Goal: Transaction & Acquisition: Download file/media

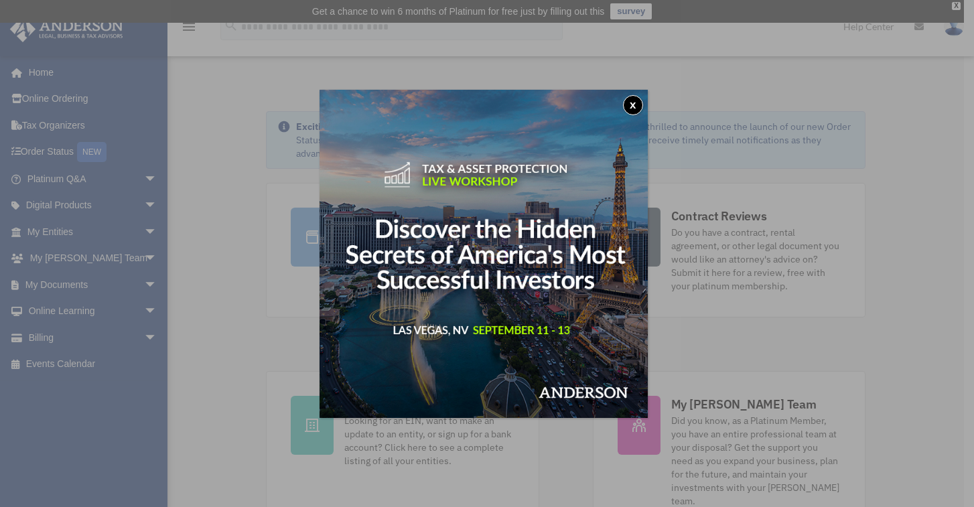
click at [637, 107] on button "x" at bounding box center [633, 105] width 20 height 20
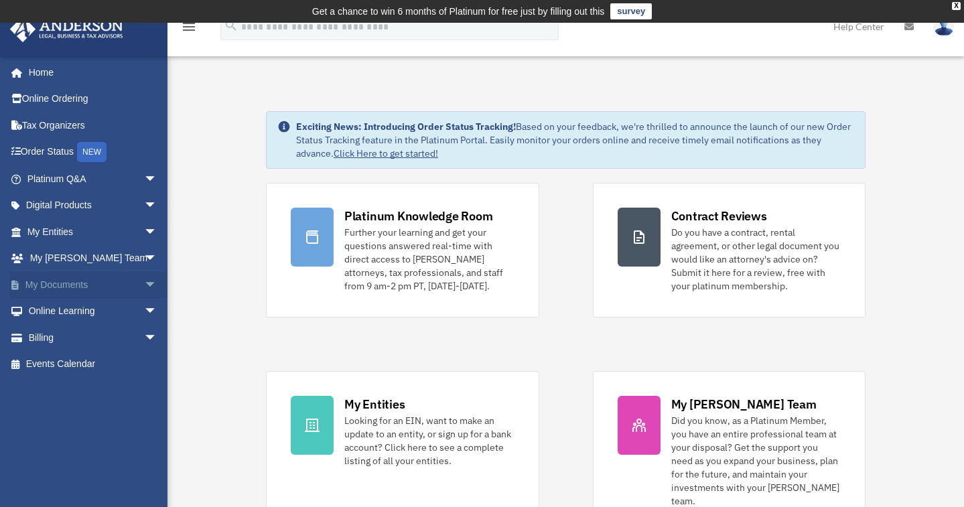
click at [144, 286] on span "arrow_drop_down" at bounding box center [157, 284] width 27 height 27
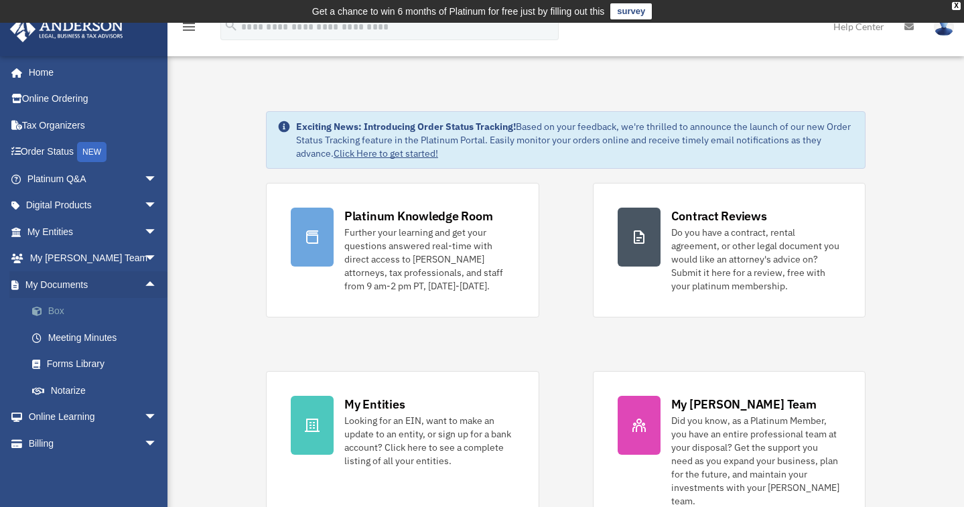
click at [71, 313] on link "Box" at bounding box center [98, 311] width 159 height 27
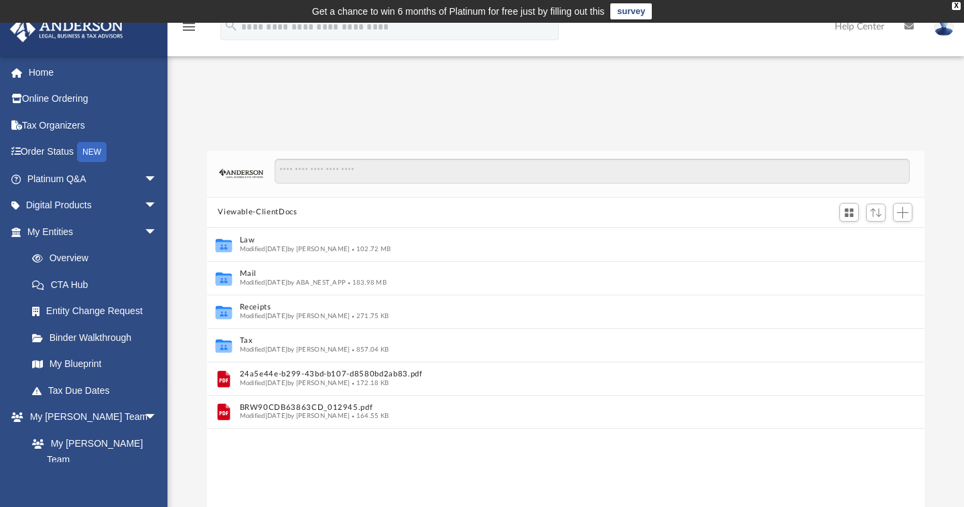
scroll to position [11, 11]
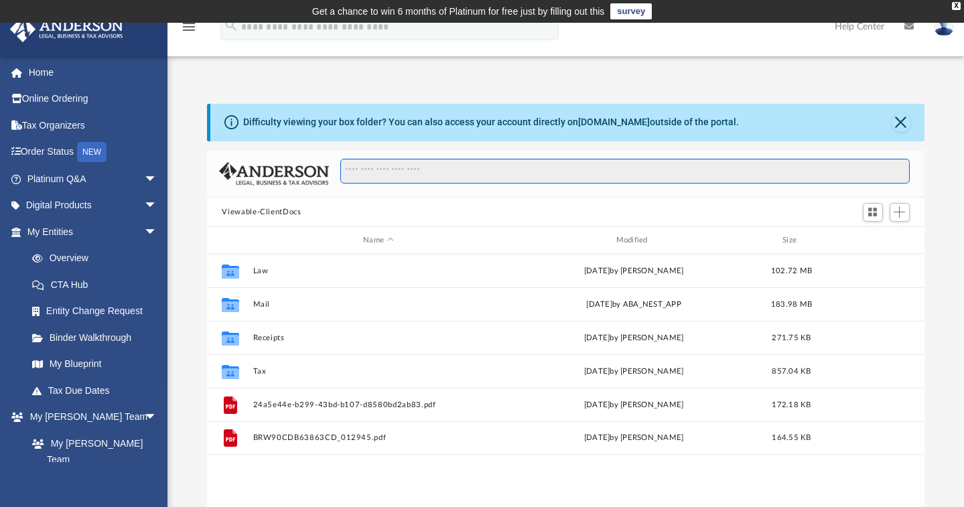
click at [421, 168] on input "Search files and folders" at bounding box center [624, 171] width 569 height 25
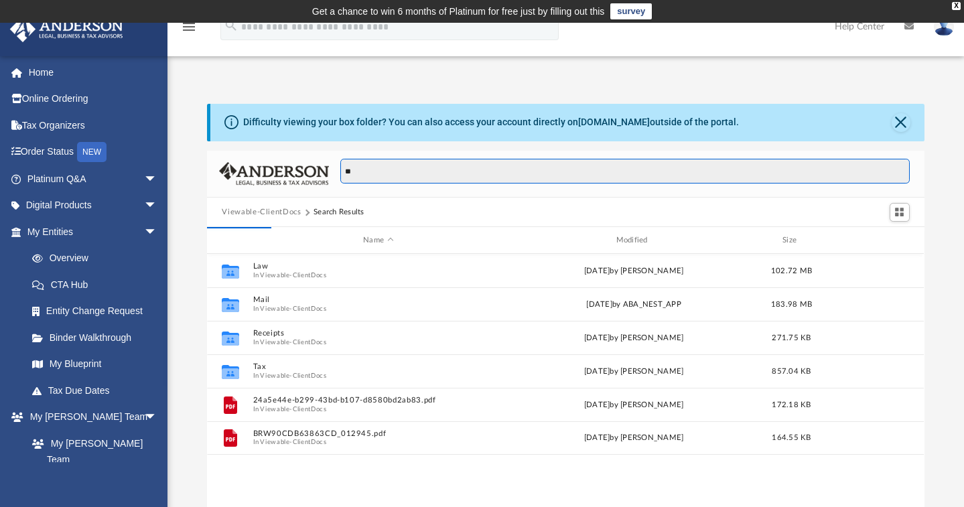
type input "*"
type input "**********"
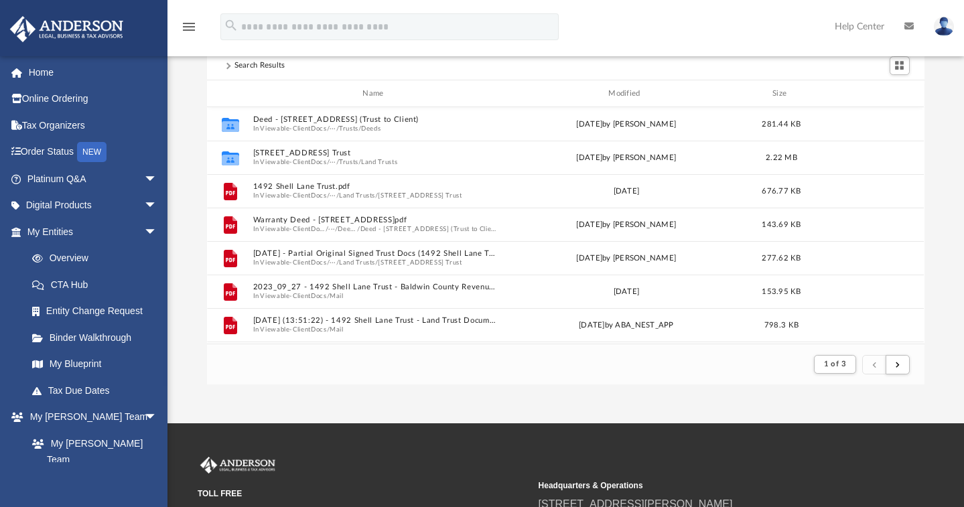
scroll to position [148, 0]
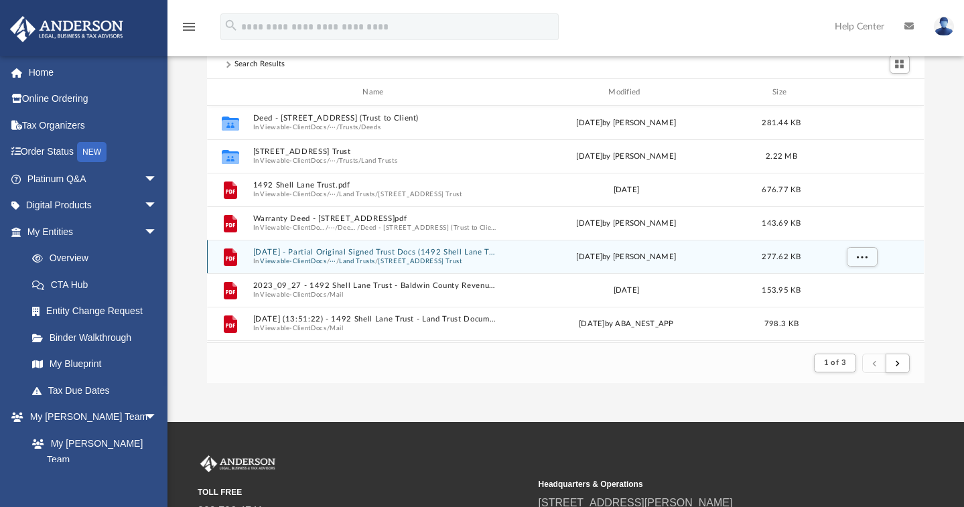
click at [443, 255] on button "2022.09.15 - Partial Original Signed Trust Docs (1492 Shell Lane Trust - Assign…" at bounding box center [375, 252] width 245 height 9
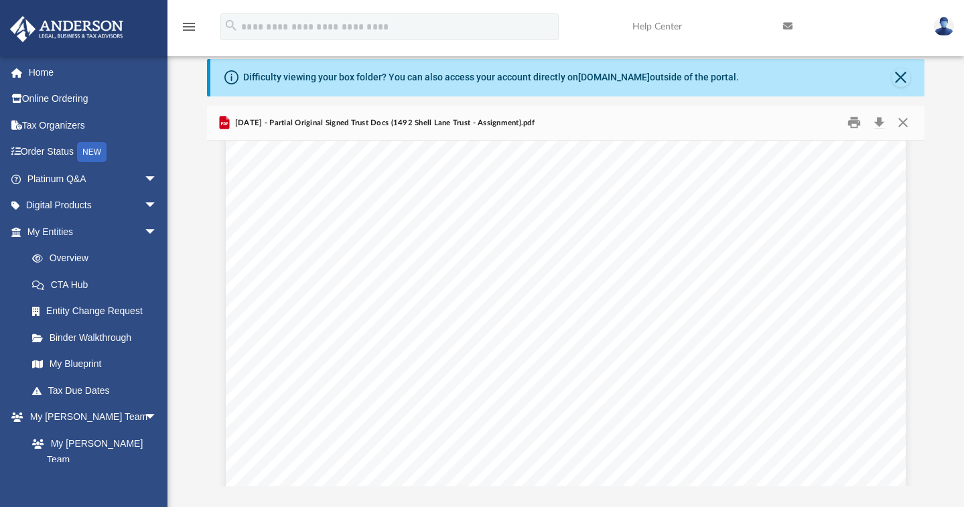
scroll to position [8653, 0]
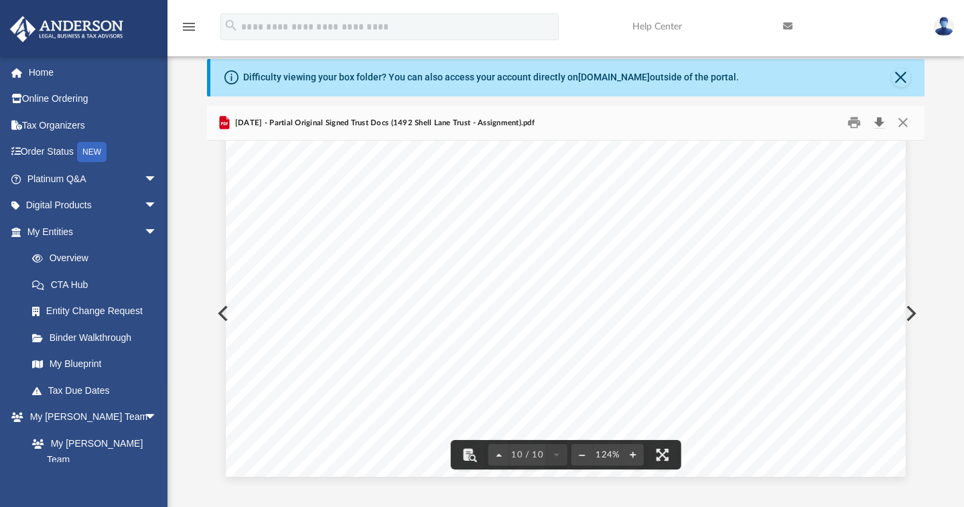
click at [880, 121] on button "Download" at bounding box center [879, 123] width 24 height 21
